Goal: Information Seeking & Learning: Find specific fact

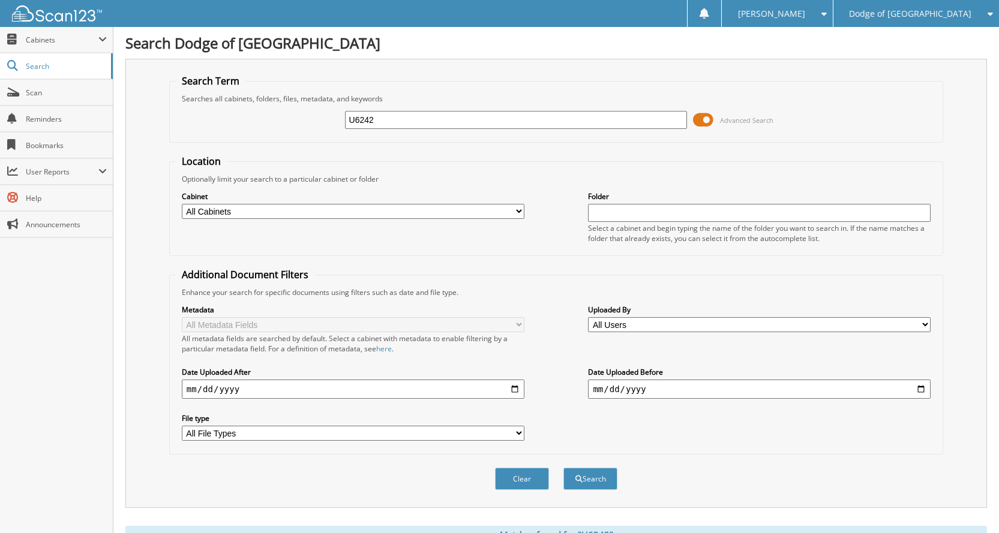
drag, startPoint x: 487, startPoint y: 118, endPoint x: 183, endPoint y: 118, distance: 304.1
click at [183, 118] on div "U6242 Advanced Search" at bounding box center [556, 120] width 760 height 32
type input "u6363"
click at [563, 468] on button "Search" at bounding box center [590, 479] width 54 height 22
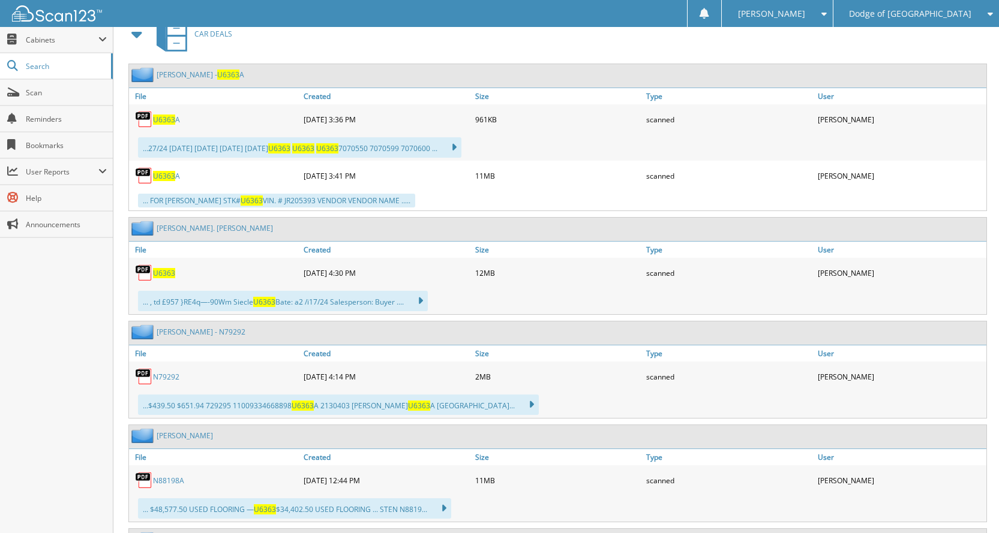
scroll to position [720, 0]
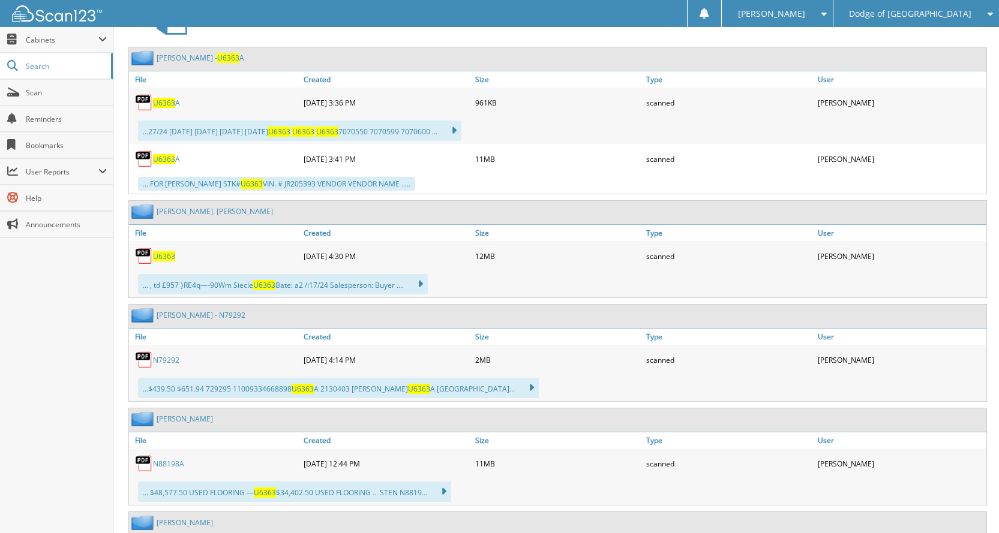
click at [165, 259] on span "U6363" at bounding box center [164, 256] width 22 height 10
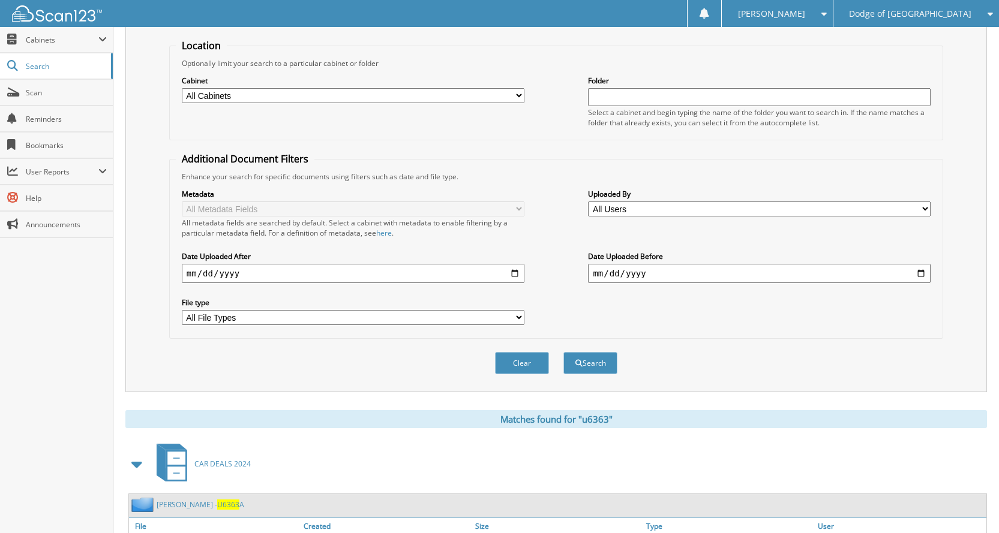
scroll to position [0, 0]
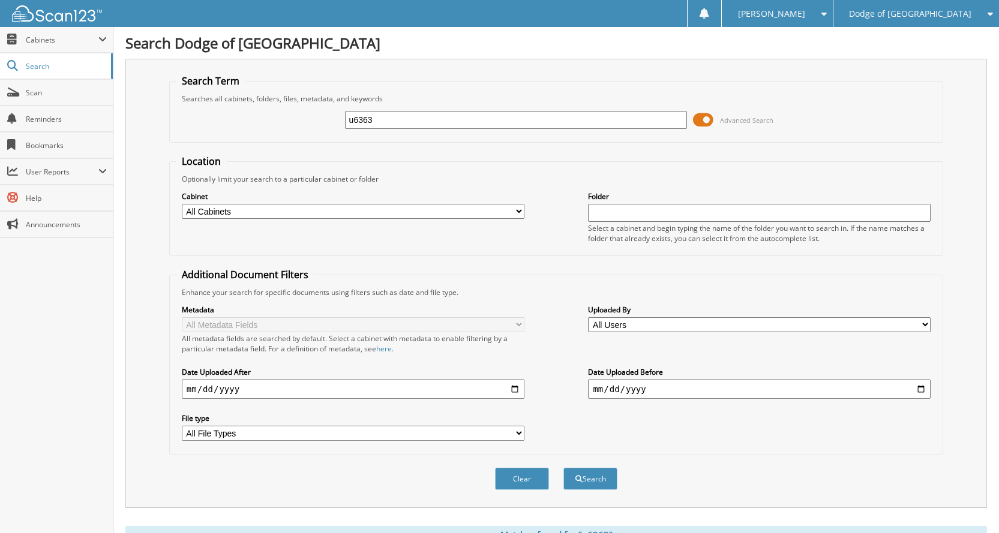
drag, startPoint x: 380, startPoint y: 122, endPoint x: 230, endPoint y: 91, distance: 153.1
click at [230, 91] on fieldset "Search Term Searches all cabinets, folders, files, metadata, and keywords u6363…" at bounding box center [556, 108] width 774 height 68
type input "U6376"
click at [563, 468] on button "Search" at bounding box center [590, 479] width 54 height 22
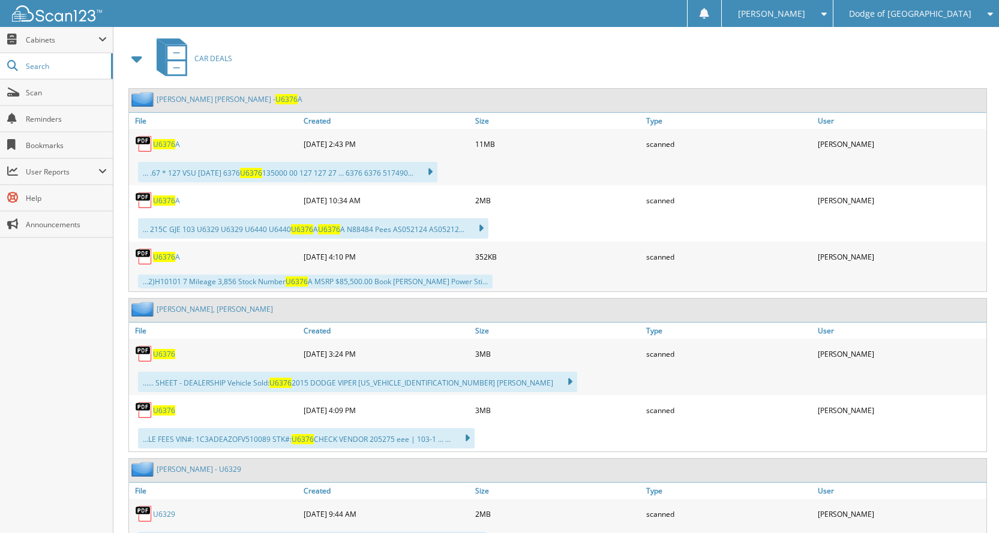
scroll to position [600, 0]
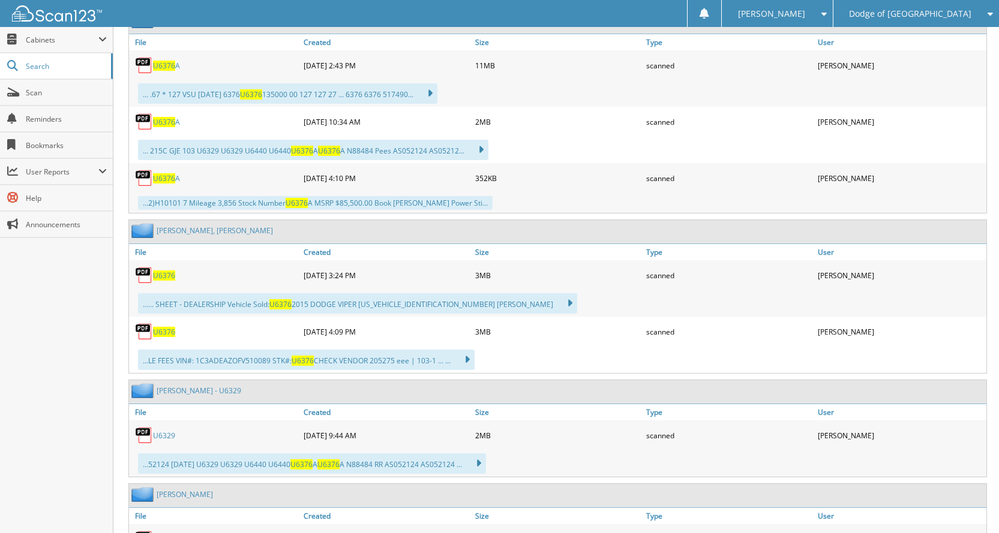
click at [160, 332] on span "U6376" at bounding box center [164, 332] width 22 height 10
click at [173, 335] on span "U6376" at bounding box center [164, 332] width 22 height 10
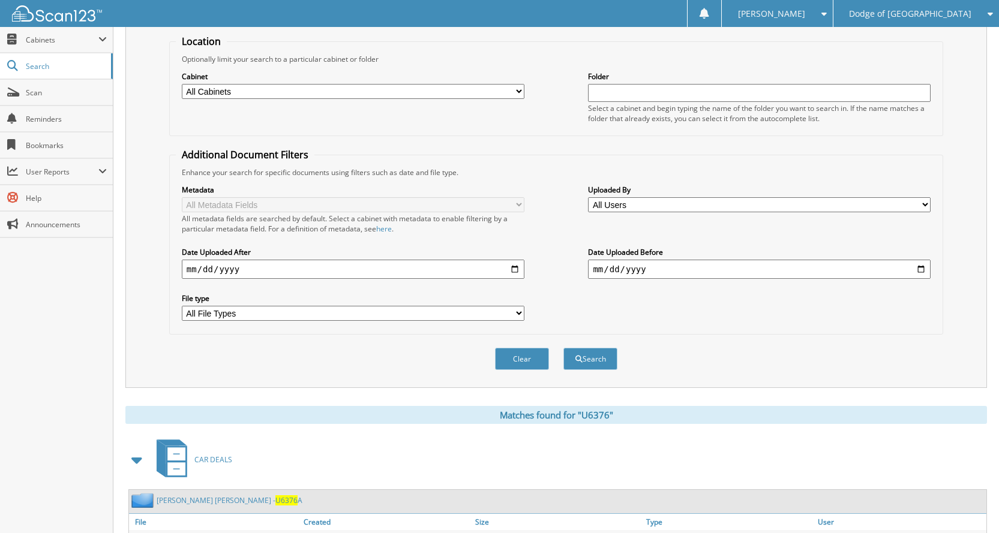
scroll to position [0, 0]
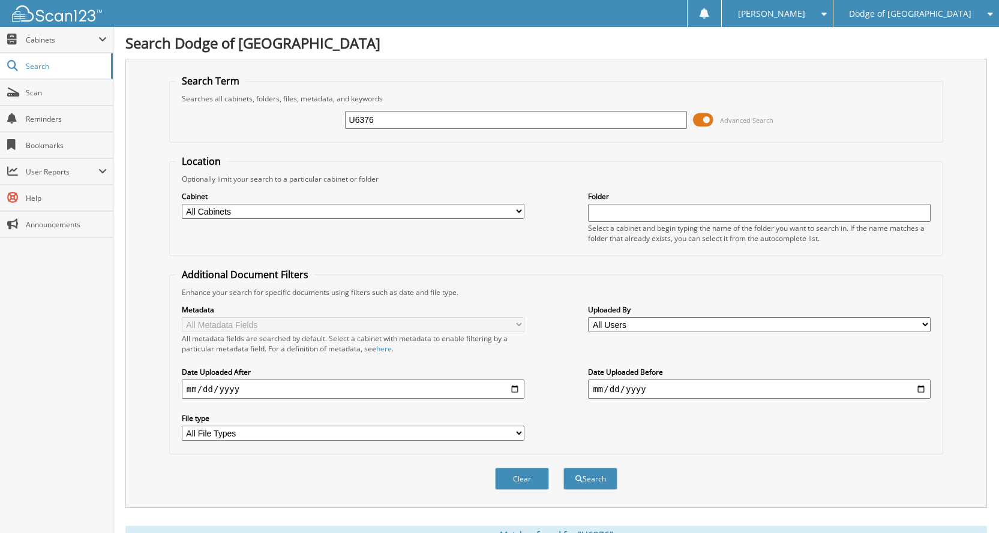
drag, startPoint x: 388, startPoint y: 118, endPoint x: 246, endPoint y: 97, distance: 143.1
click at [246, 97] on fieldset "Search Term Searches all cabinets, folders, files, metadata, and keywords U6376…" at bounding box center [556, 108] width 774 height 68
type input "U6379"
click at [563, 468] on button "Search" at bounding box center [590, 479] width 54 height 22
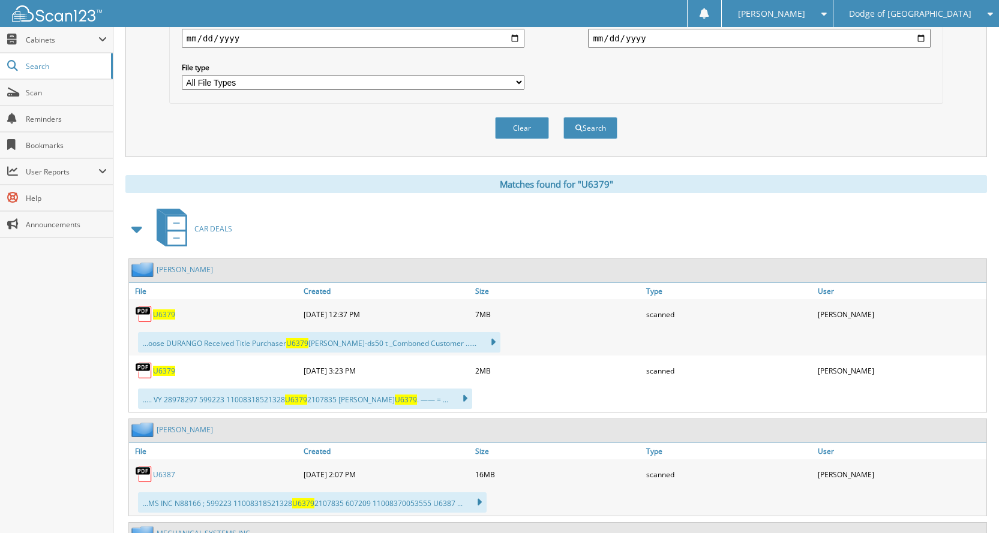
scroll to position [420, 0]
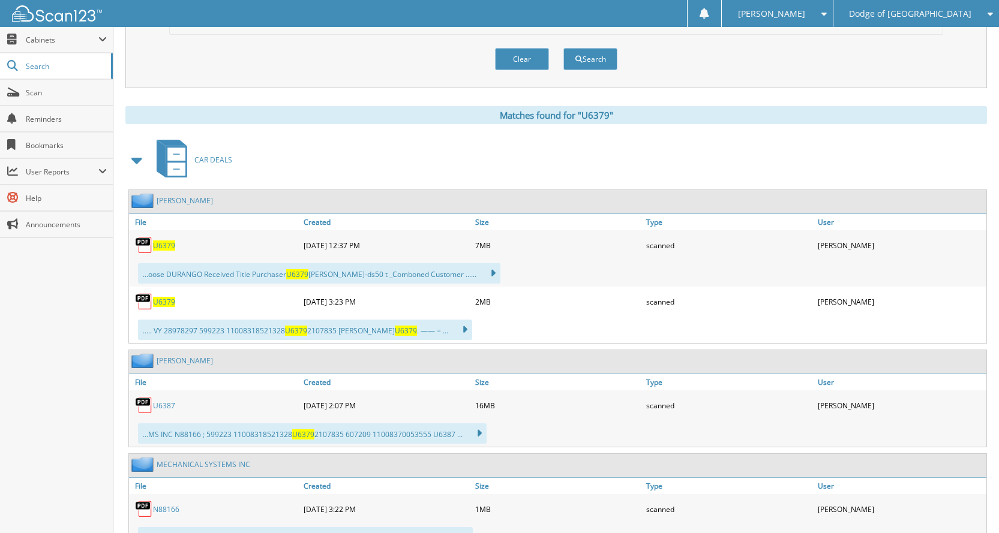
click at [170, 243] on span "U6379" at bounding box center [164, 245] width 22 height 10
click at [157, 303] on span "U6379" at bounding box center [164, 302] width 22 height 10
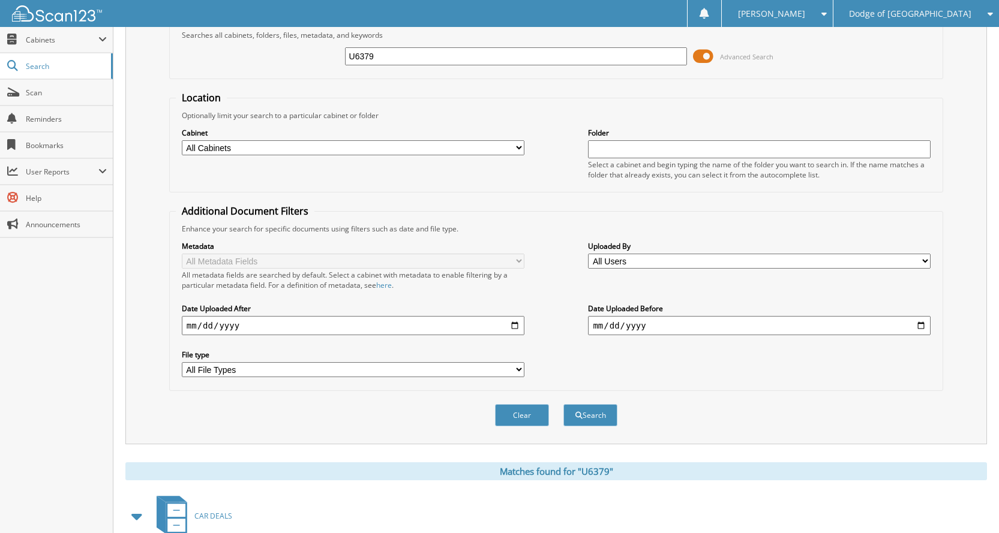
scroll to position [0, 0]
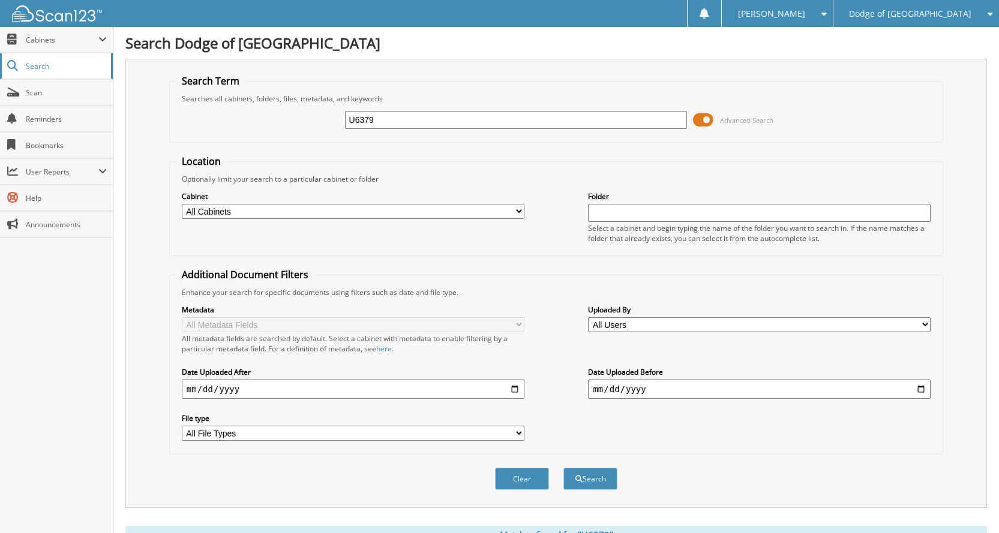
drag, startPoint x: 417, startPoint y: 123, endPoint x: 0, endPoint y: 71, distance: 420.6
type input "U6419"
click at [563, 468] on button "Search" at bounding box center [590, 479] width 54 height 22
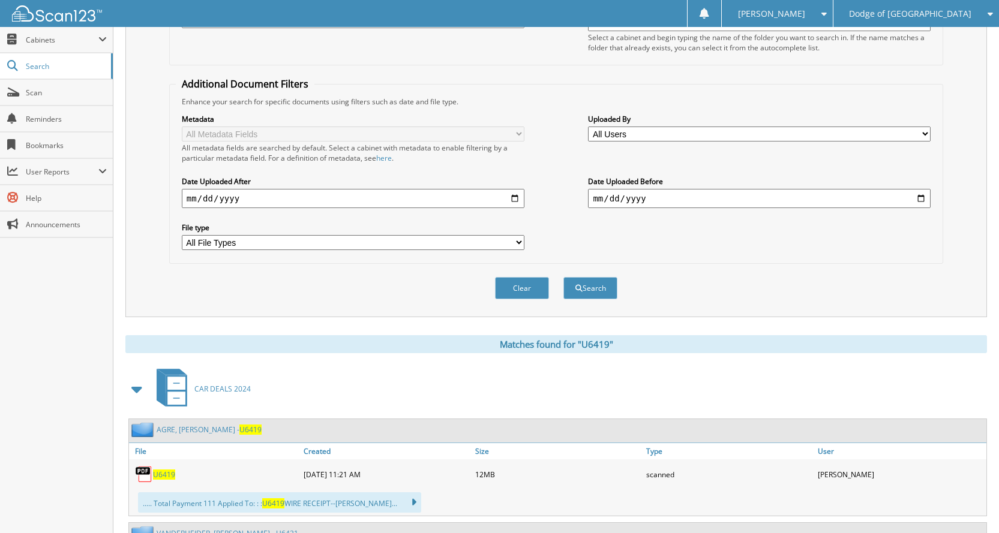
scroll to position [300, 0]
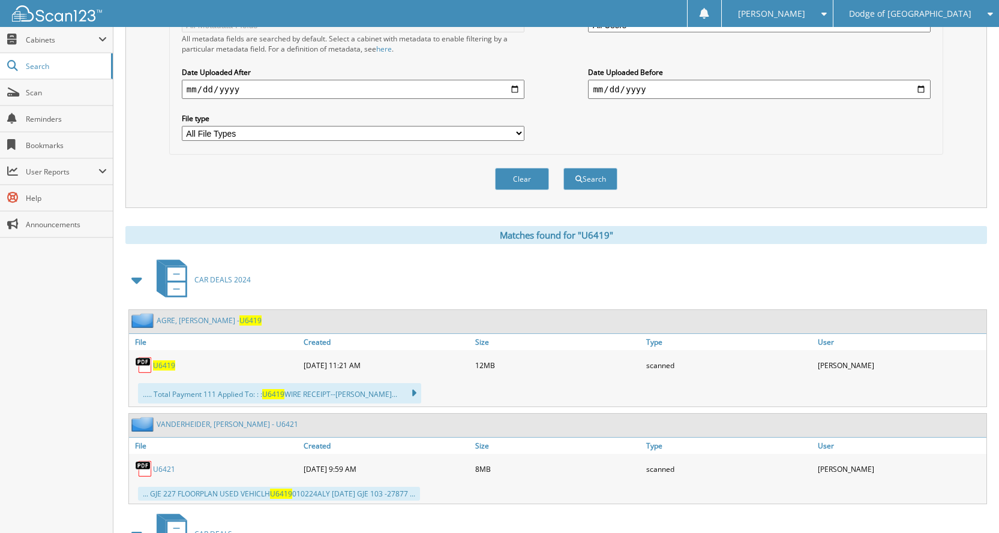
click at [165, 367] on span "U6419" at bounding box center [164, 365] width 22 height 10
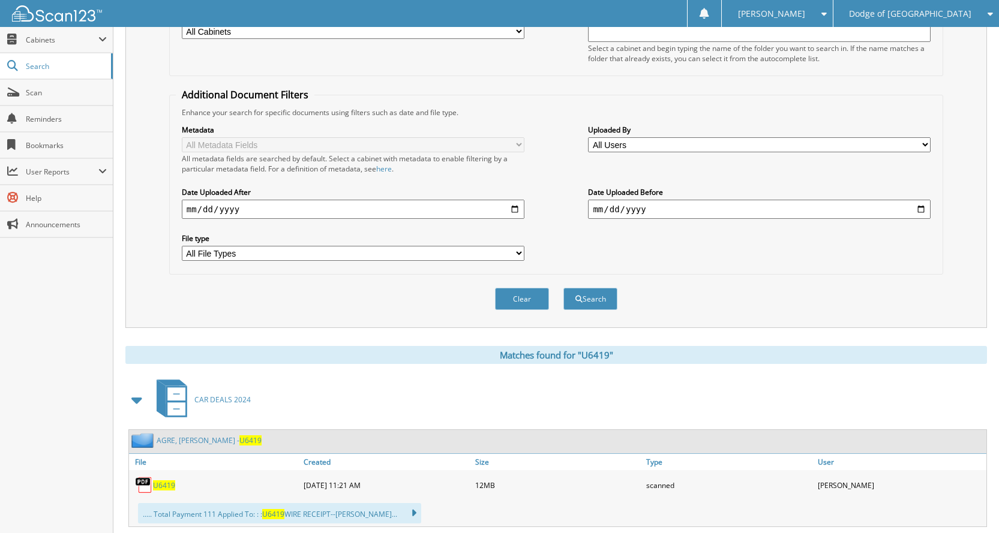
scroll to position [0, 0]
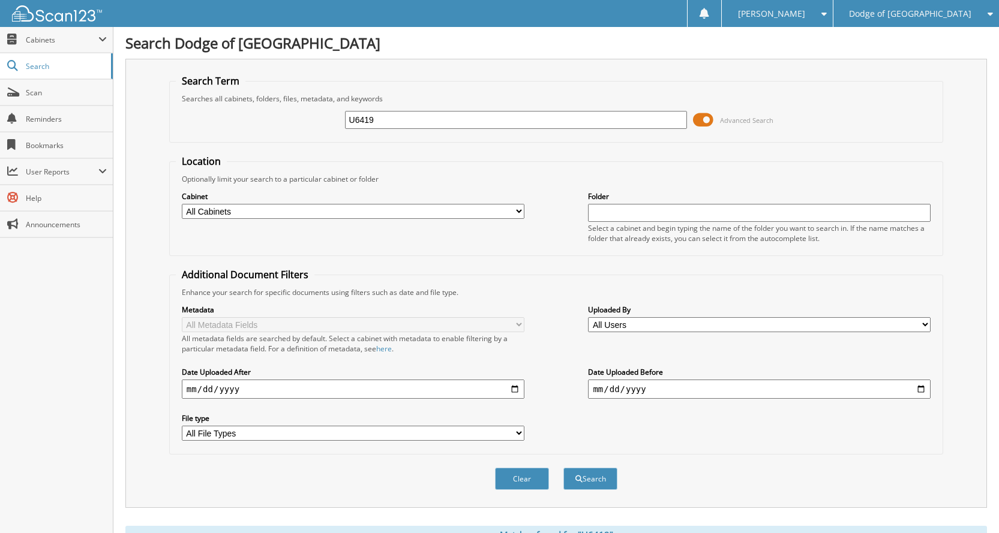
drag, startPoint x: 392, startPoint y: 124, endPoint x: 203, endPoint y: 113, distance: 188.6
click at [203, 113] on div "U6419 Advanced Search" at bounding box center [556, 120] width 760 height 32
type input "U6435"
click at [563, 468] on button "Search" at bounding box center [590, 479] width 54 height 22
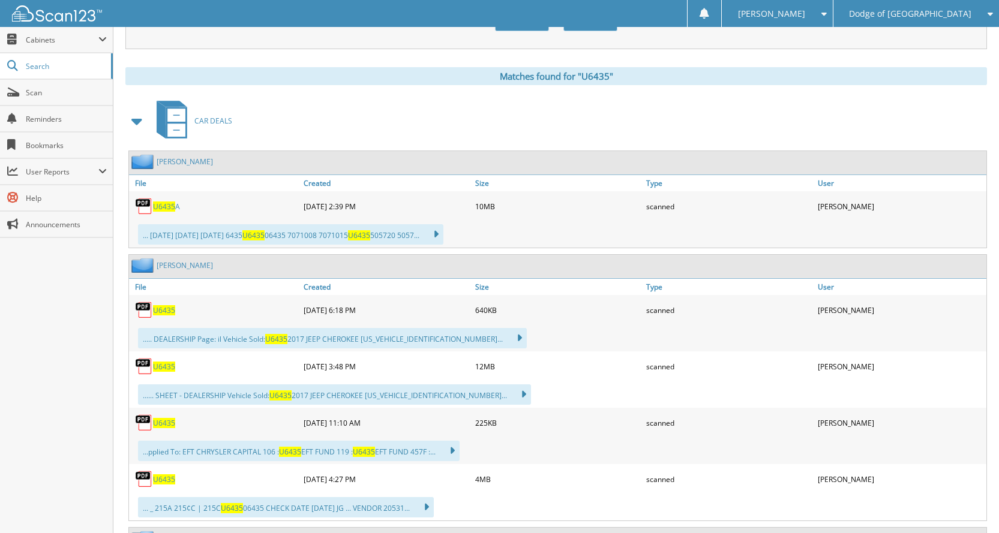
scroll to position [480, 0]
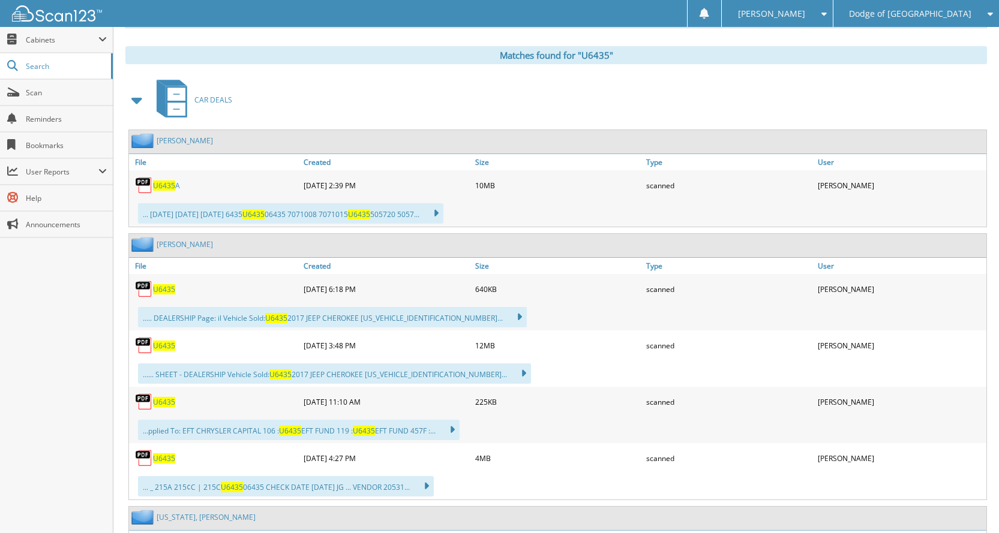
click at [173, 288] on span "U6435" at bounding box center [164, 289] width 22 height 10
click at [156, 292] on span "U6435" at bounding box center [164, 289] width 22 height 10
click at [174, 347] on span "U6435" at bounding box center [164, 346] width 22 height 10
click at [164, 464] on span "U6435" at bounding box center [164, 458] width 22 height 10
click at [153, 402] on span "U6435" at bounding box center [164, 402] width 22 height 10
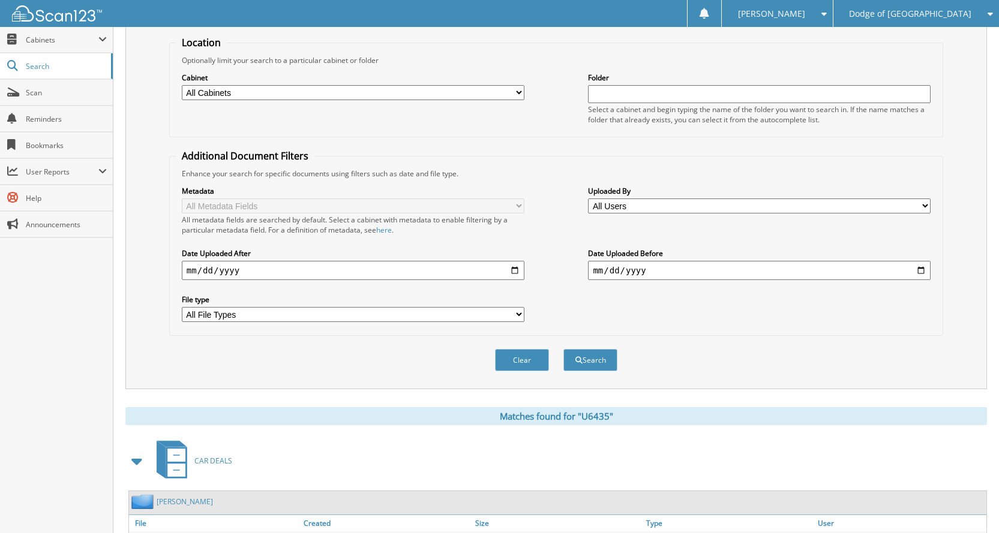
scroll to position [0, 0]
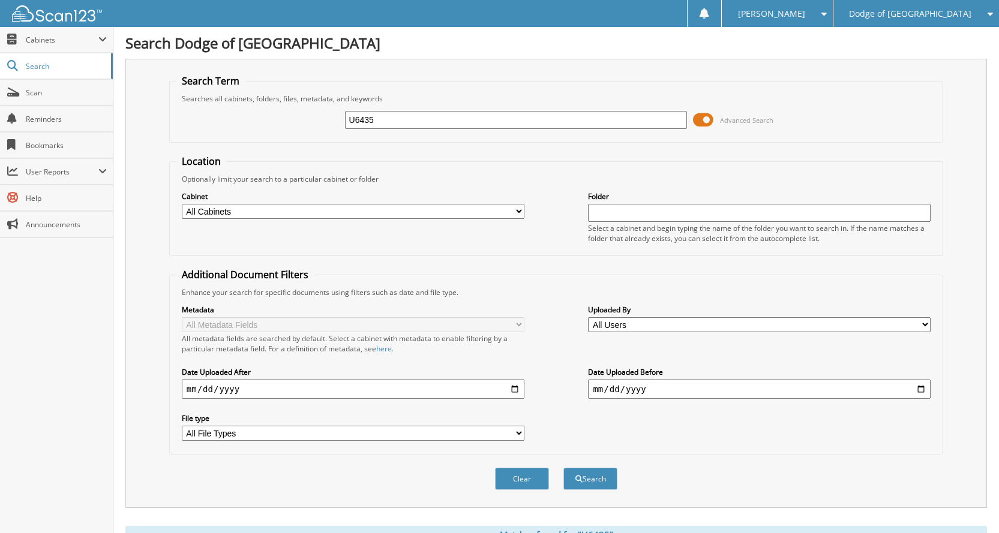
drag, startPoint x: 419, startPoint y: 116, endPoint x: 288, endPoint y: 116, distance: 130.7
click at [288, 116] on div "U6435 Advanced Search" at bounding box center [556, 120] width 760 height 32
type input "U6445"
click at [563, 468] on button "Search" at bounding box center [590, 479] width 54 height 22
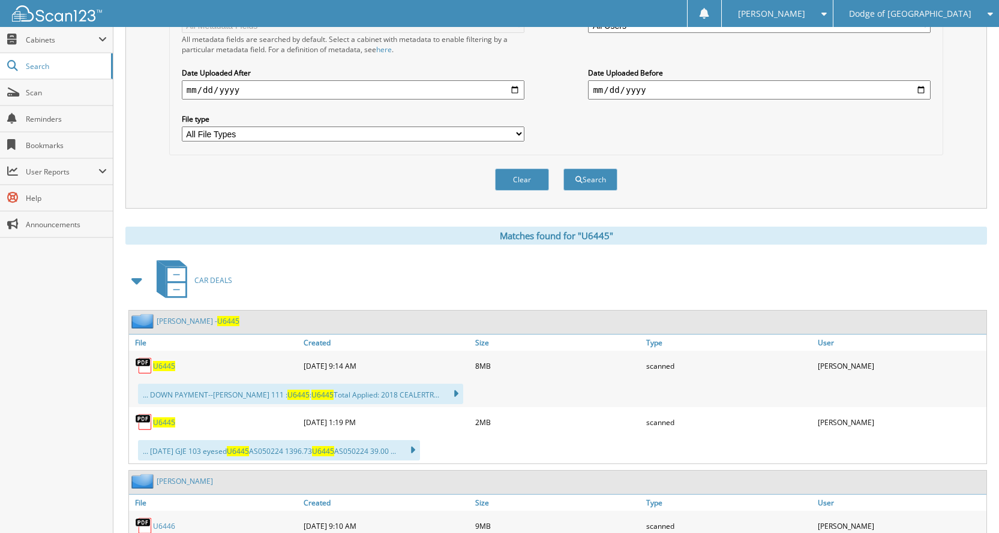
scroll to position [300, 0]
click at [168, 369] on span "U6445" at bounding box center [164, 365] width 22 height 10
click at [169, 367] on span "U6445" at bounding box center [164, 365] width 22 height 10
click at [172, 420] on span "U6445" at bounding box center [164, 422] width 22 height 10
click at [160, 425] on span "U6445" at bounding box center [164, 422] width 22 height 10
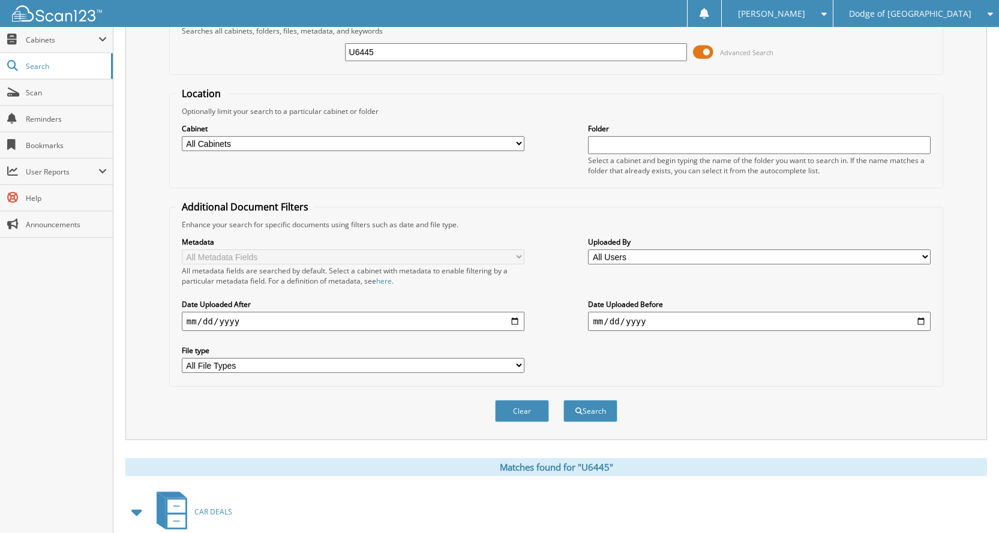
scroll to position [0, 0]
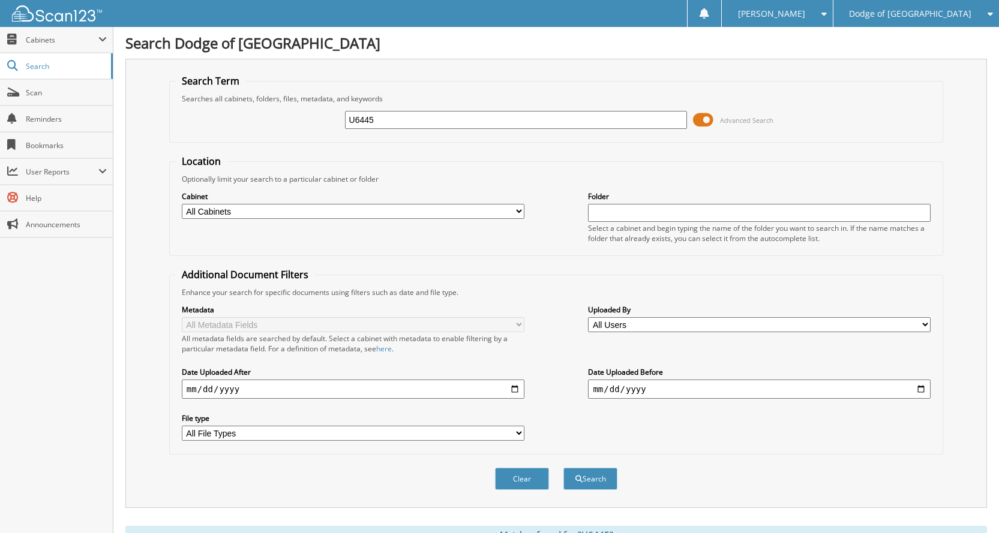
drag, startPoint x: 388, startPoint y: 120, endPoint x: 258, endPoint y: 112, distance: 130.4
click at [258, 112] on div "U6445 Advanced Search" at bounding box center [556, 120] width 760 height 32
type input "U6475"
click at [563, 468] on button "Search" at bounding box center [590, 479] width 54 height 22
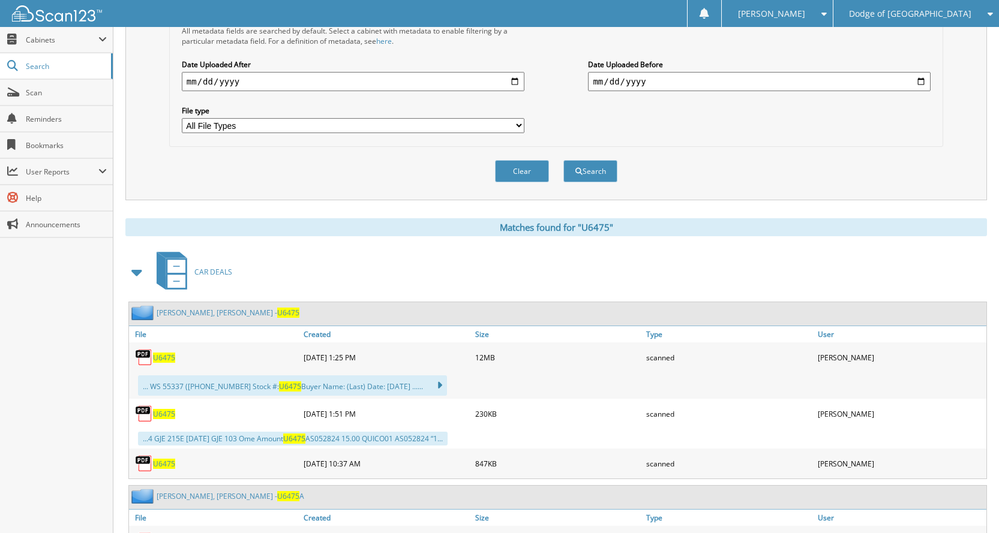
scroll to position [360, 0]
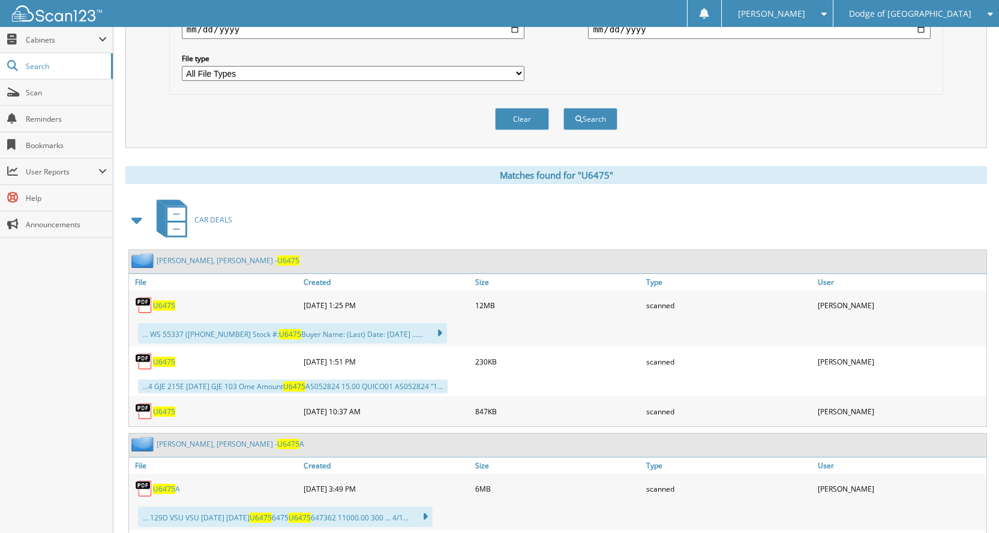
click at [171, 302] on span "U6475" at bounding box center [164, 305] width 22 height 10
click at [166, 363] on span "U6475" at bounding box center [164, 362] width 22 height 10
click at [158, 417] on div "U6475" at bounding box center [215, 411] width 172 height 24
click at [164, 411] on span "U6475" at bounding box center [164, 412] width 22 height 10
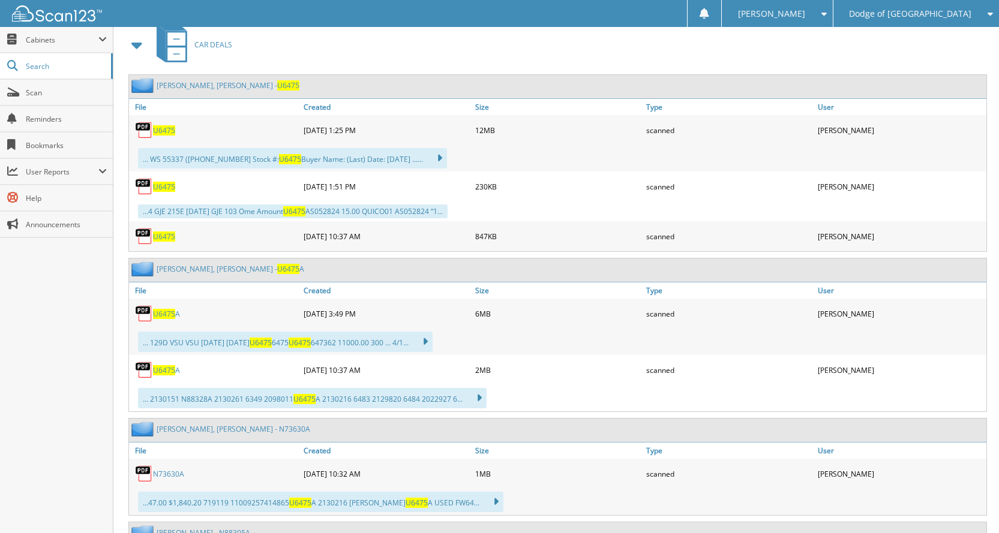
scroll to position [540, 0]
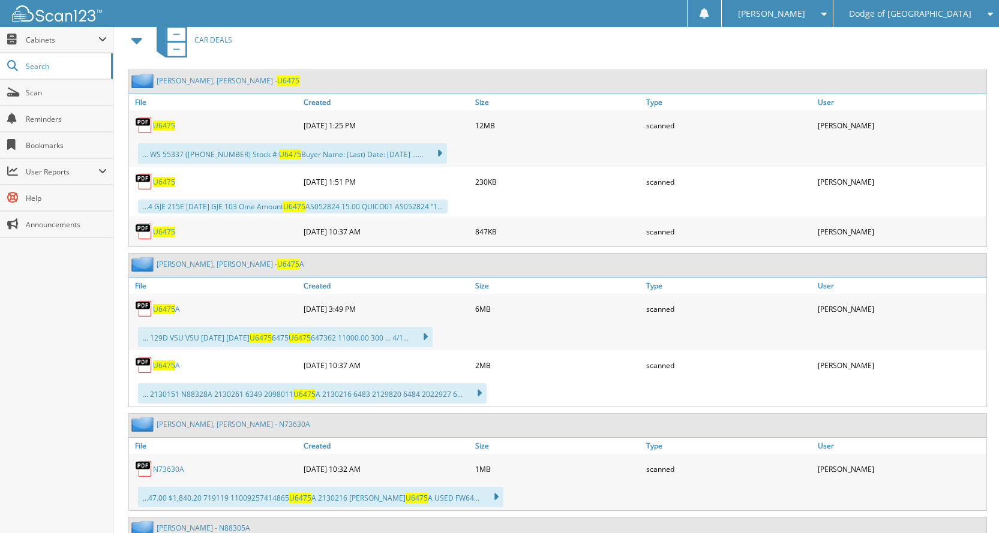
click at [164, 314] on span "U6475" at bounding box center [164, 309] width 22 height 10
click at [164, 308] on span "U6475" at bounding box center [164, 309] width 22 height 10
click at [165, 367] on span "U6475" at bounding box center [164, 365] width 22 height 10
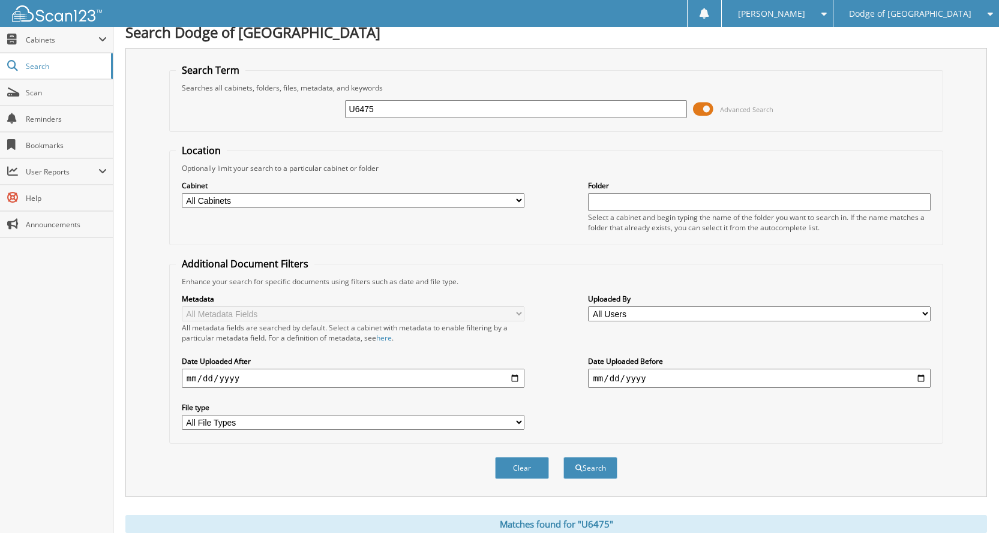
scroll to position [0, 0]
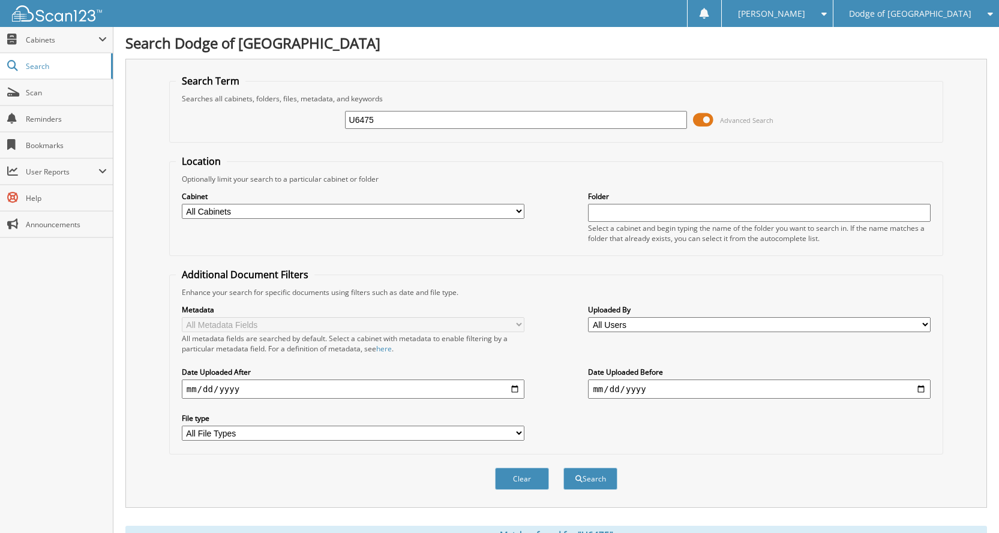
drag, startPoint x: 402, startPoint y: 119, endPoint x: 251, endPoint y: 93, distance: 153.4
click at [251, 93] on fieldset "Search Term Searches all cabinets, folders, files, metadata, and keywords U6475…" at bounding box center [556, 108] width 774 height 68
type input "U6481"
click at [563, 468] on button "Search" at bounding box center [590, 479] width 54 height 22
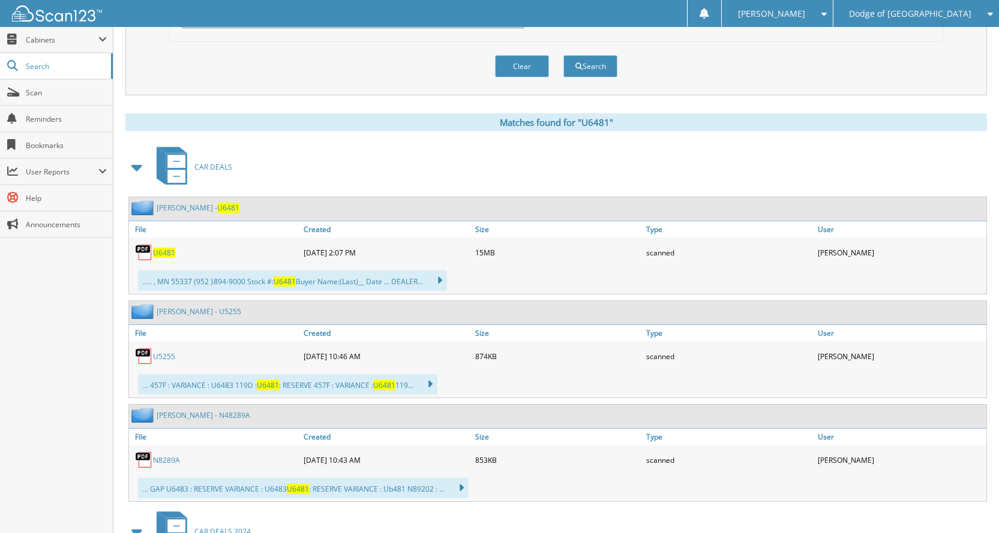
scroll to position [420, 0]
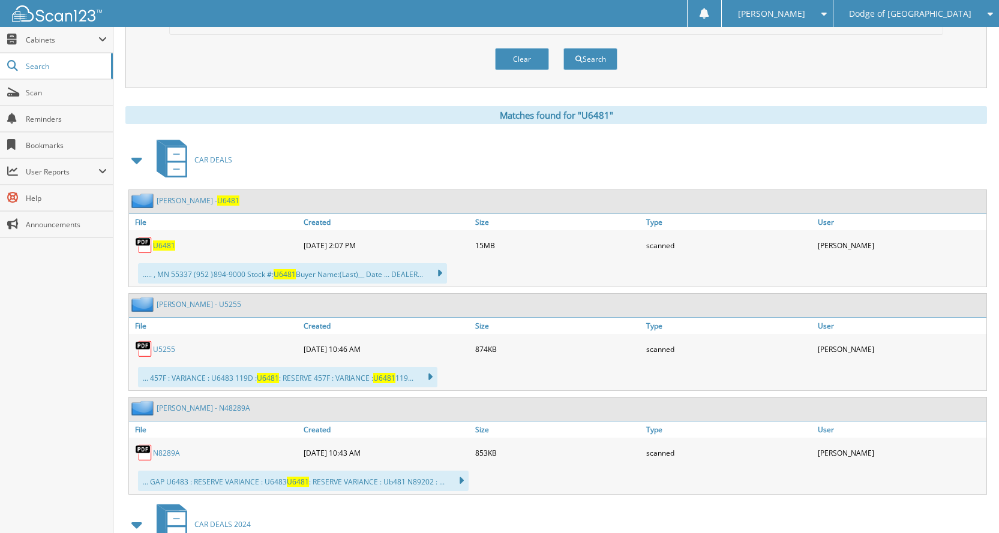
click at [169, 244] on span "U6481" at bounding box center [164, 245] width 22 height 10
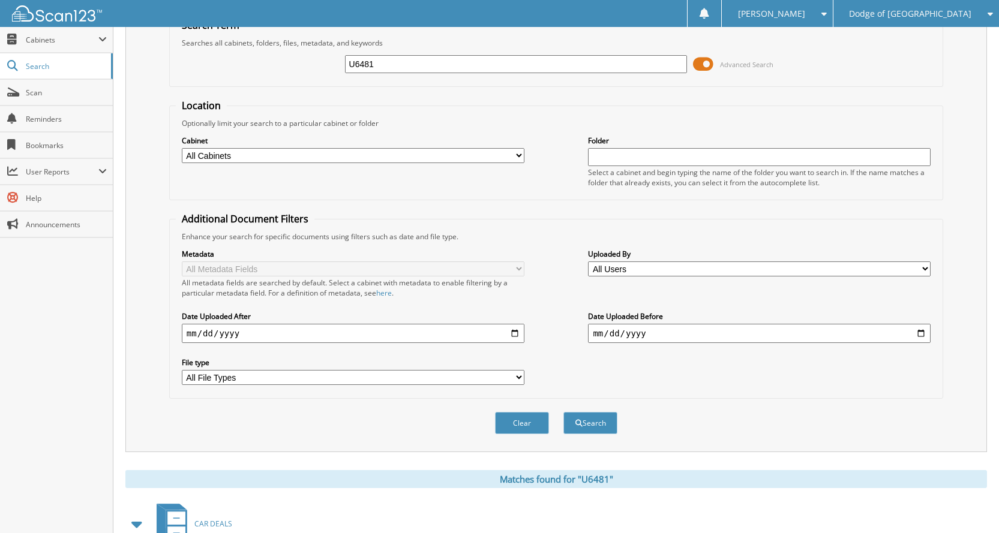
scroll to position [0, 0]
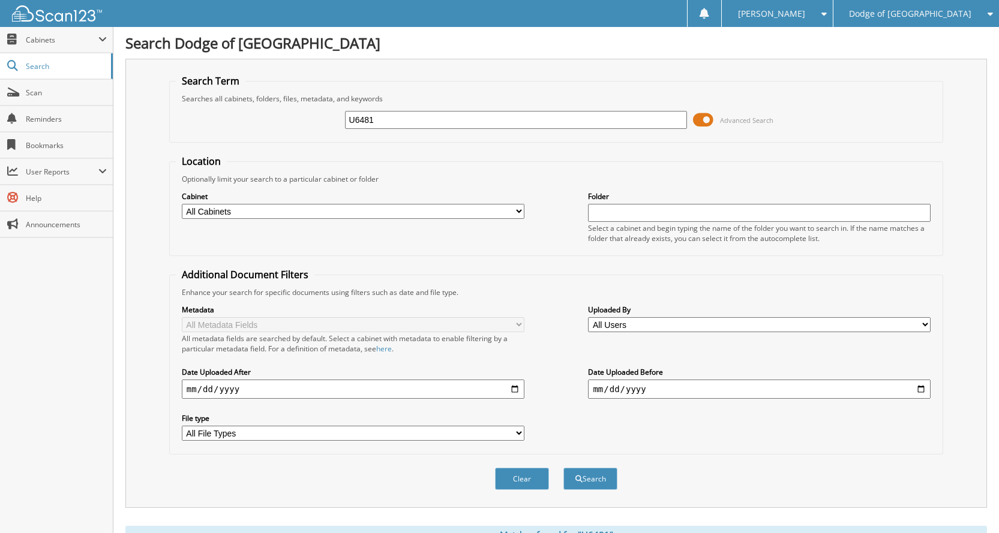
drag, startPoint x: 396, startPoint y: 121, endPoint x: 283, endPoint y: 102, distance: 114.3
click at [283, 102] on fieldset "Search Term Searches all cabinets, folders, files, metadata, and keywords U6481…" at bounding box center [556, 108] width 774 height 68
type input "U6483"
click at [563, 468] on button "Search" at bounding box center [590, 479] width 54 height 22
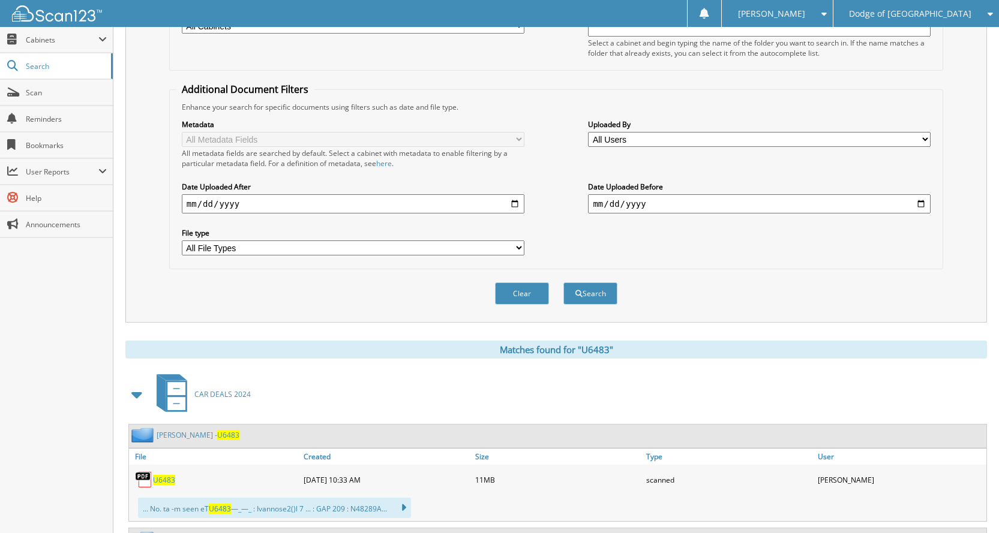
scroll to position [300, 0]
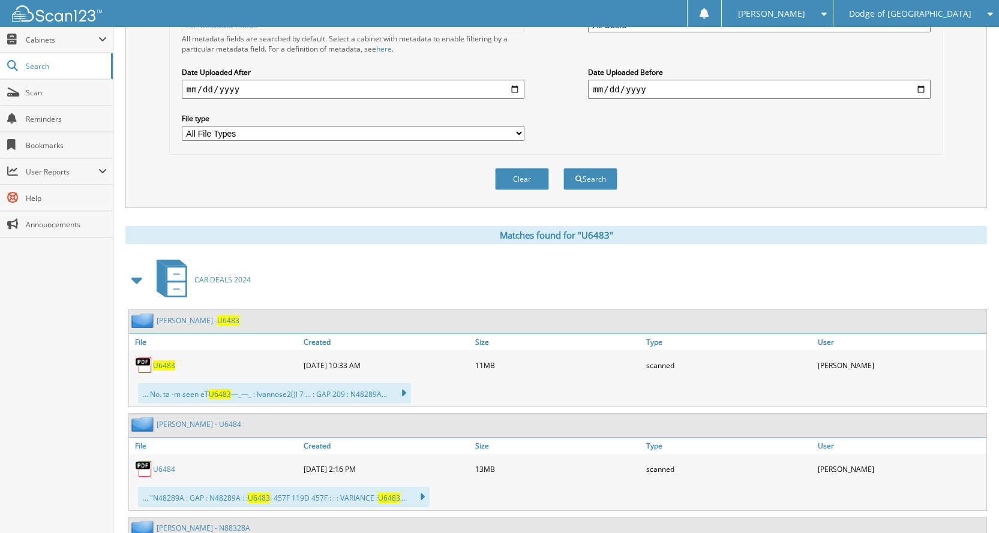
click at [154, 366] on span "U6483" at bounding box center [164, 365] width 22 height 10
click at [170, 367] on span "U6483" at bounding box center [164, 365] width 22 height 10
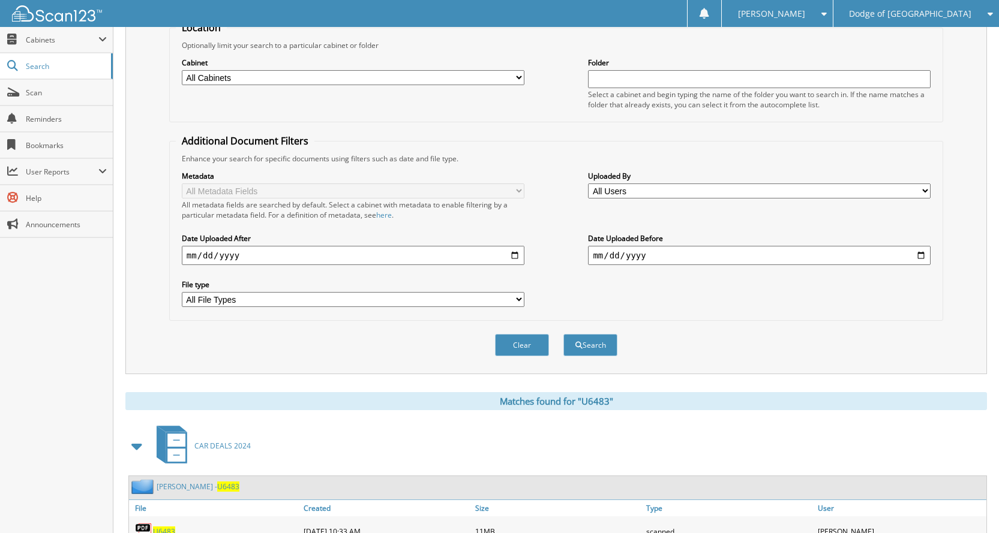
scroll to position [0, 0]
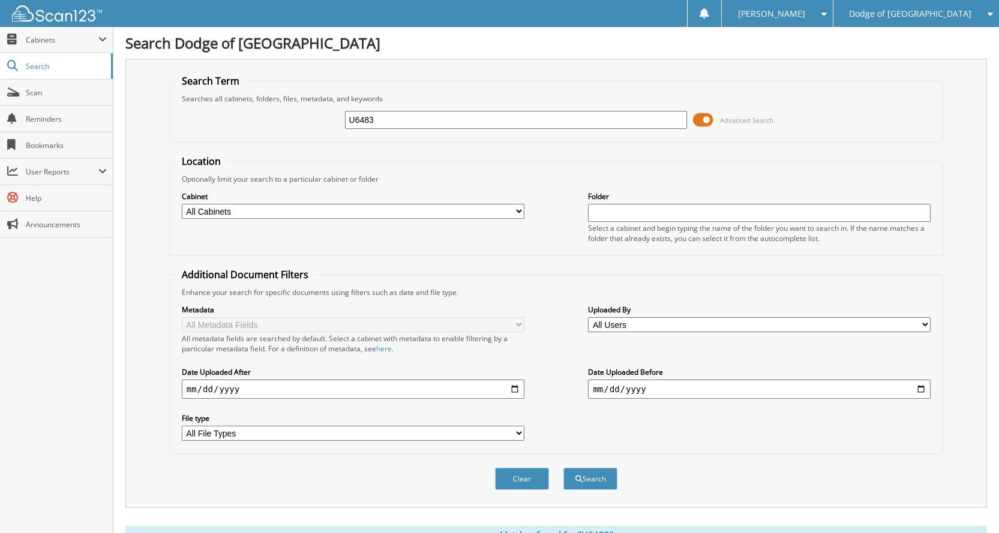
drag, startPoint x: 427, startPoint y: 122, endPoint x: 232, endPoint y: 115, distance: 195.0
click at [232, 115] on div "U6483 Advanced Search" at bounding box center [556, 120] width 760 height 32
type input "U6558"
click at [563, 468] on button "Search" at bounding box center [590, 479] width 54 height 22
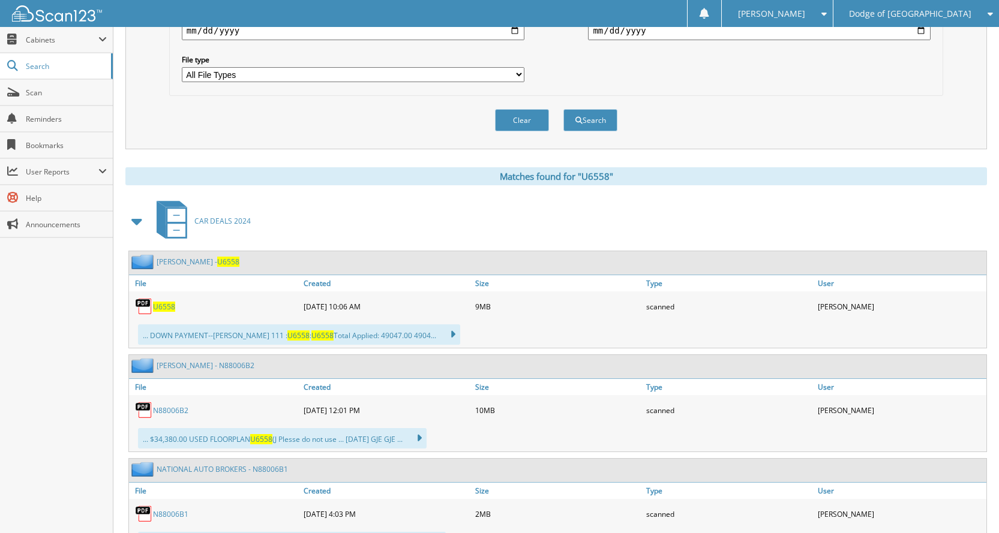
scroll to position [360, 0]
click at [166, 309] on span "U6558" at bounding box center [164, 305] width 22 height 10
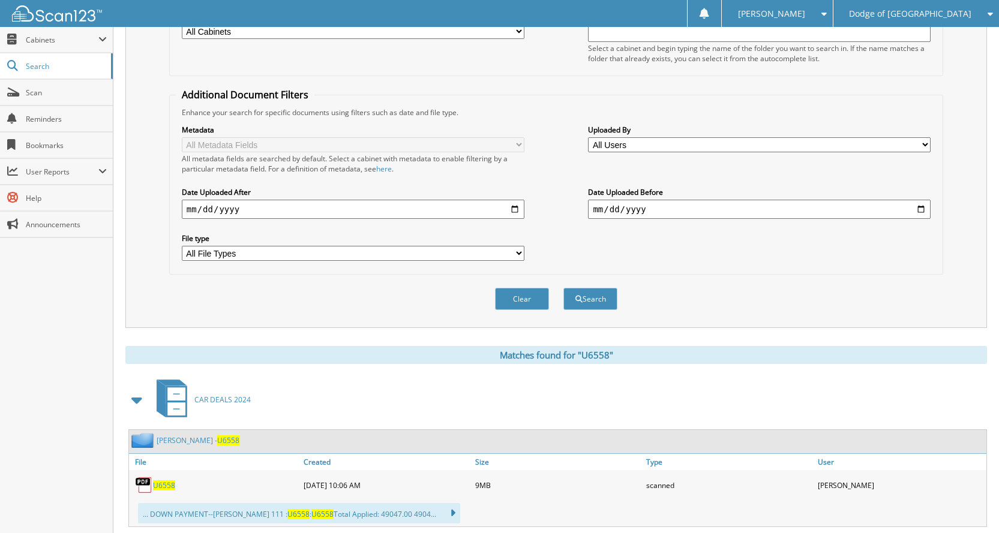
scroll to position [0, 0]
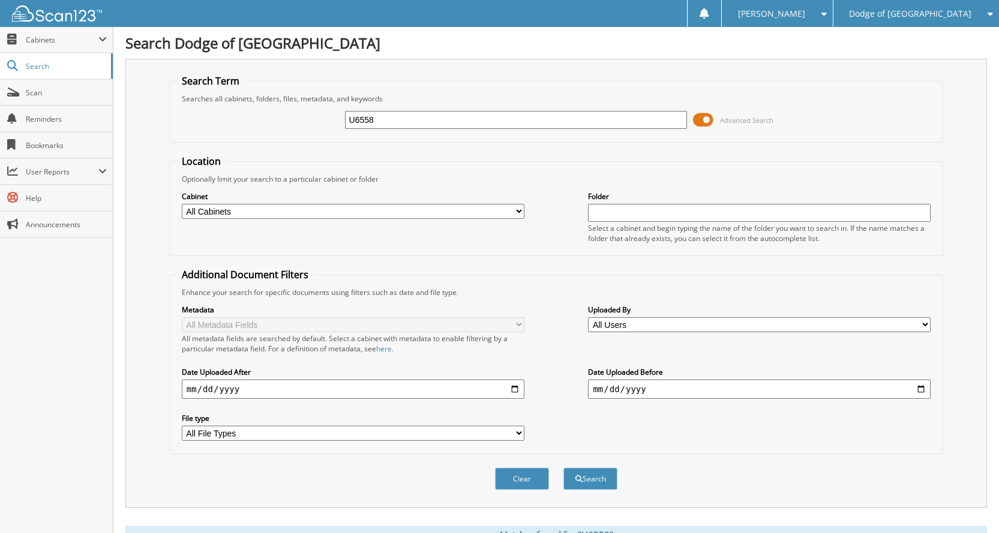
drag, startPoint x: 390, startPoint y: 123, endPoint x: 239, endPoint y: 103, distance: 153.1
click at [239, 103] on fieldset "Search Term Searches all cabinets, folders, files, metadata, and keywords U6558…" at bounding box center [556, 108] width 774 height 68
type input "U6564"
click at [563, 468] on button "Search" at bounding box center [590, 479] width 54 height 22
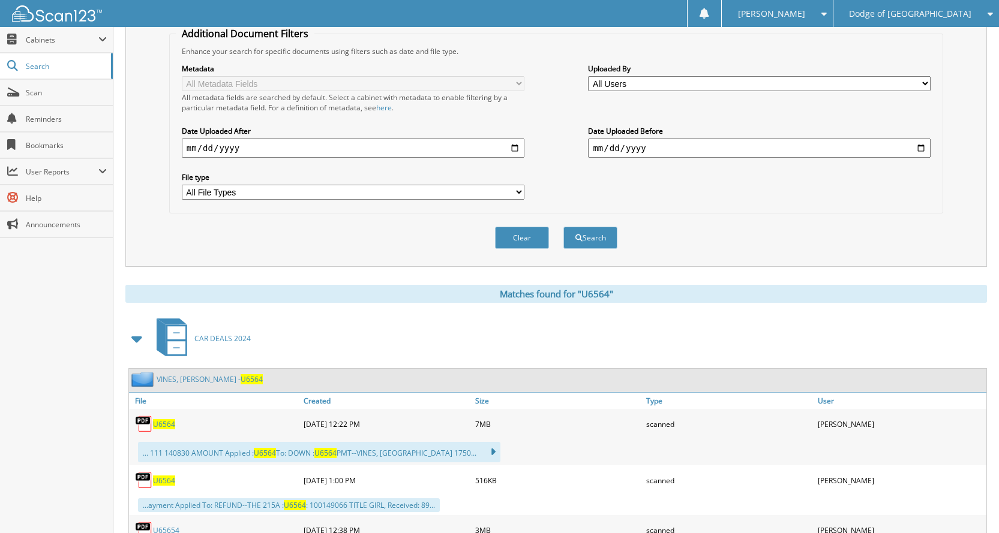
scroll to position [360, 0]
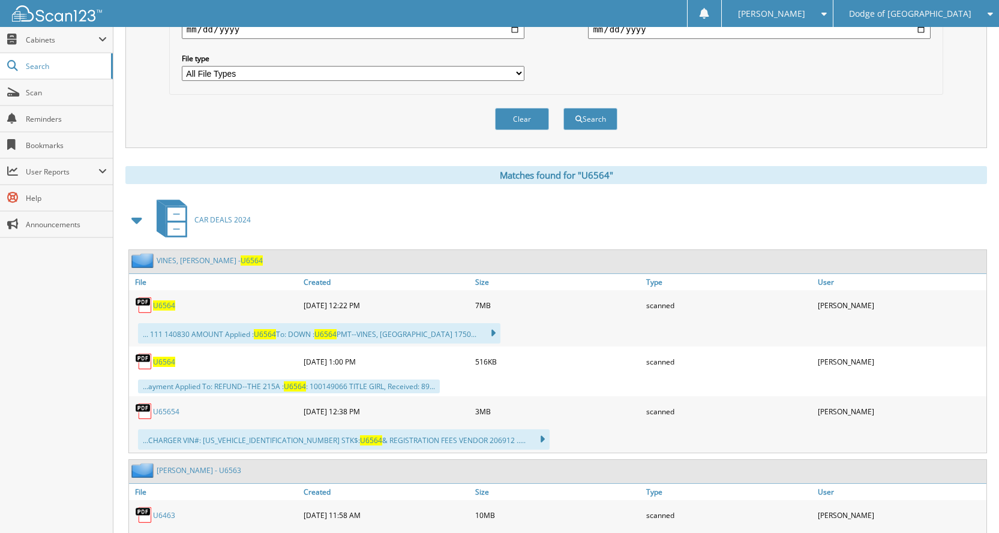
click at [170, 312] on div "U6564" at bounding box center [215, 305] width 172 height 24
click at [170, 302] on span "U6564" at bounding box center [164, 305] width 22 height 10
click at [154, 409] on link "U65654" at bounding box center [166, 412] width 26 height 10
click at [169, 359] on span "U6564" at bounding box center [164, 362] width 22 height 10
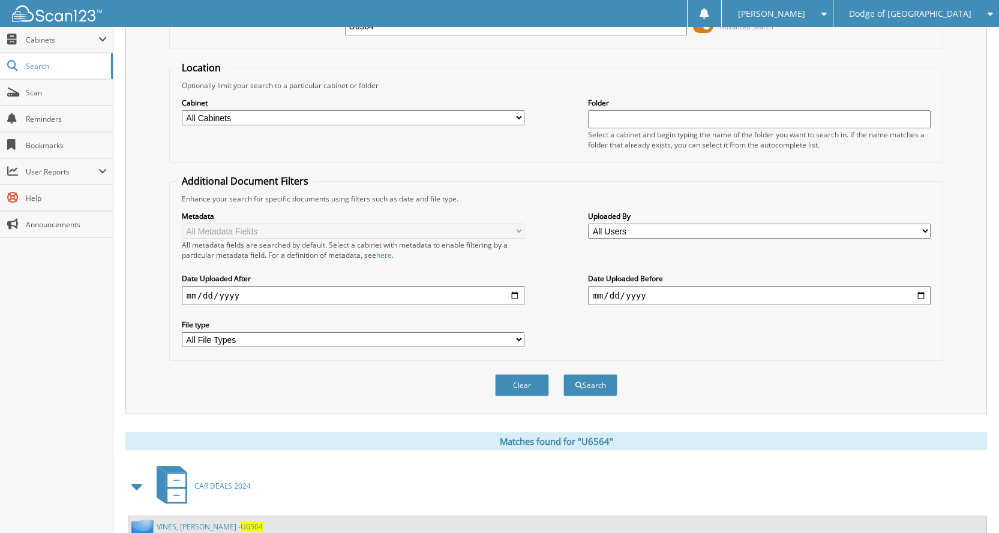
scroll to position [0, 0]
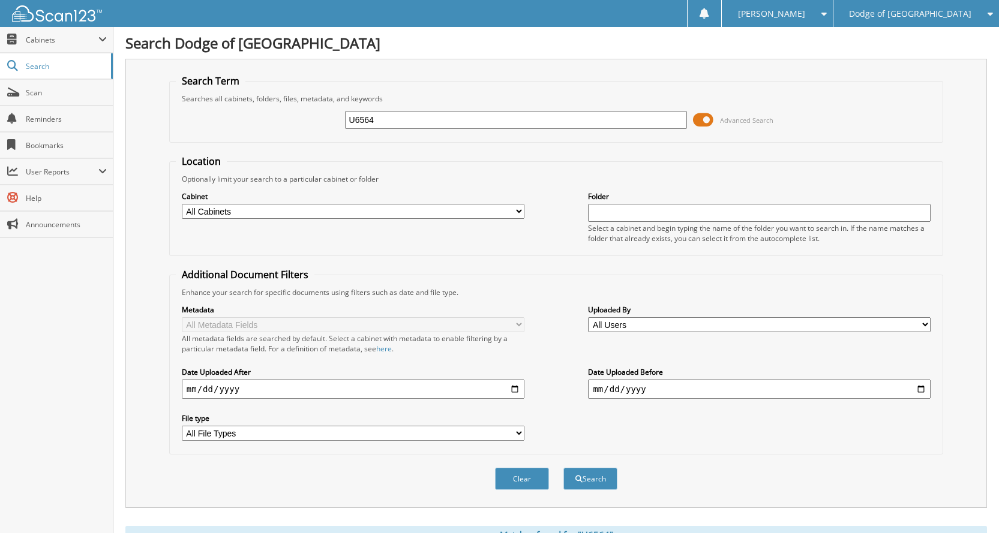
drag, startPoint x: 411, startPoint y: 115, endPoint x: 167, endPoint y: 86, distance: 245.8
click at [167, 86] on div "Search Term Searches all cabinets, folders, files, metadata, and keywords U6564…" at bounding box center [555, 283] width 861 height 449
type input "U6593"
click at [563, 468] on button "Search" at bounding box center [590, 479] width 54 height 22
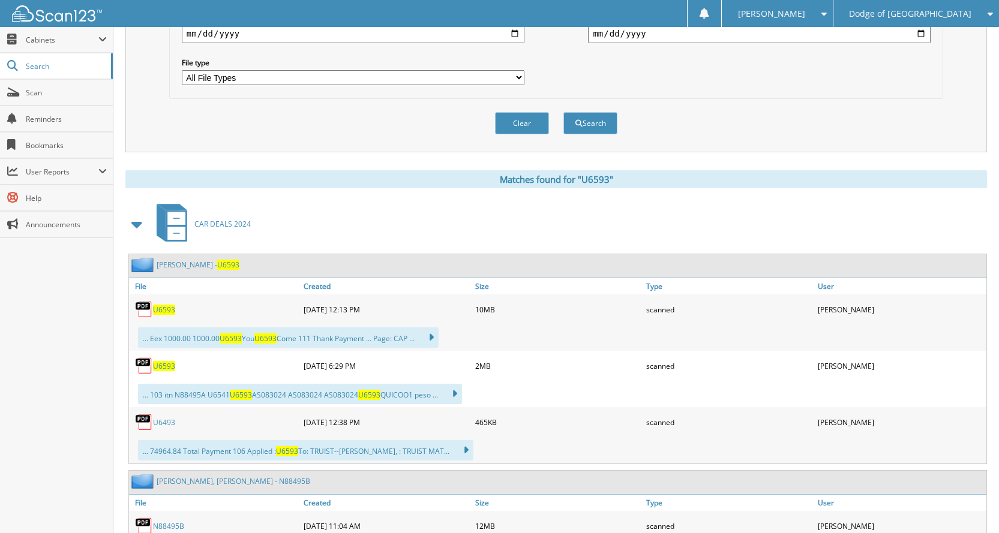
scroll to position [360, 0]
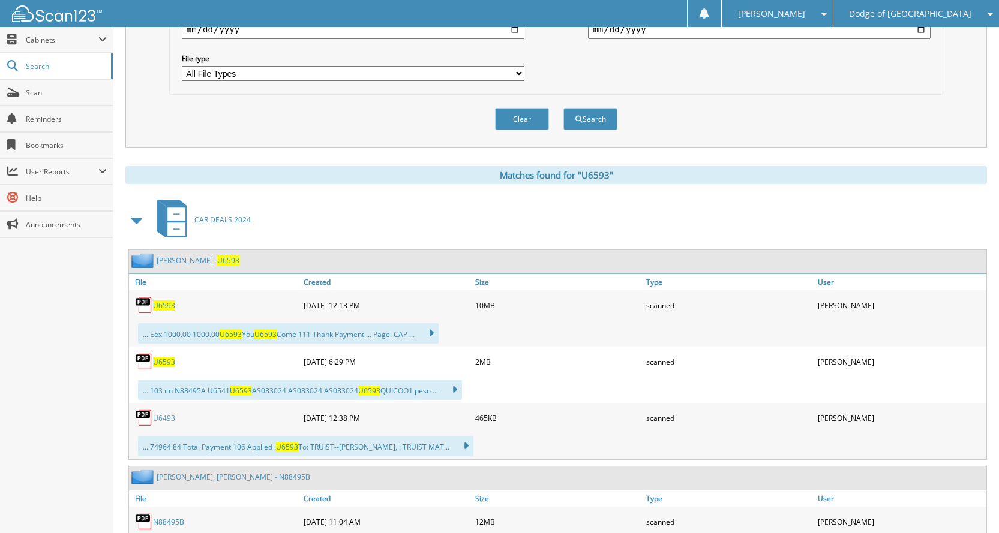
click at [167, 306] on span "U6593" at bounding box center [164, 305] width 22 height 10
click at [167, 363] on span "U6593" at bounding box center [164, 362] width 22 height 10
click at [162, 422] on link "U6493" at bounding box center [164, 418] width 22 height 10
